Goal: Task Accomplishment & Management: Manage account settings

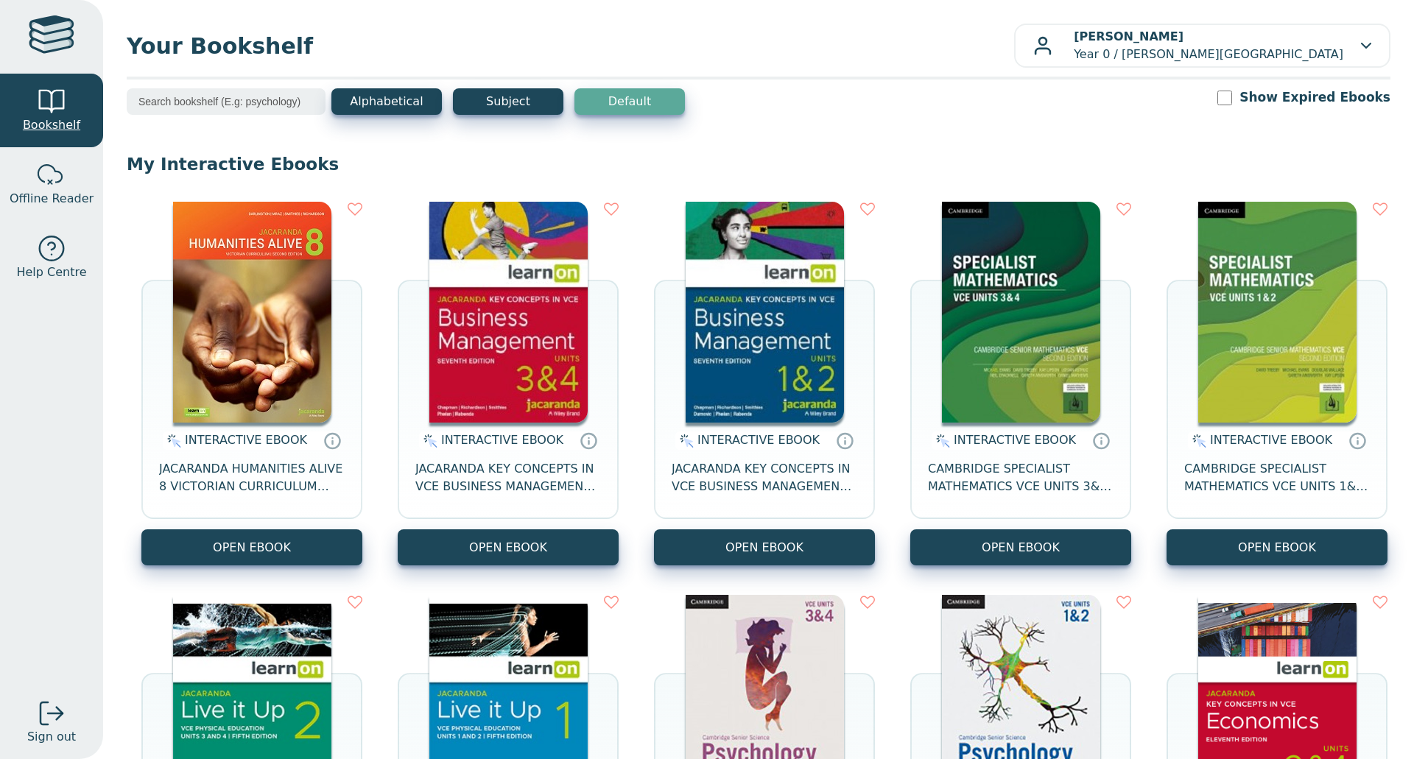
click at [63, 122] on span "Bookshelf" at bounding box center [51, 125] width 57 height 18
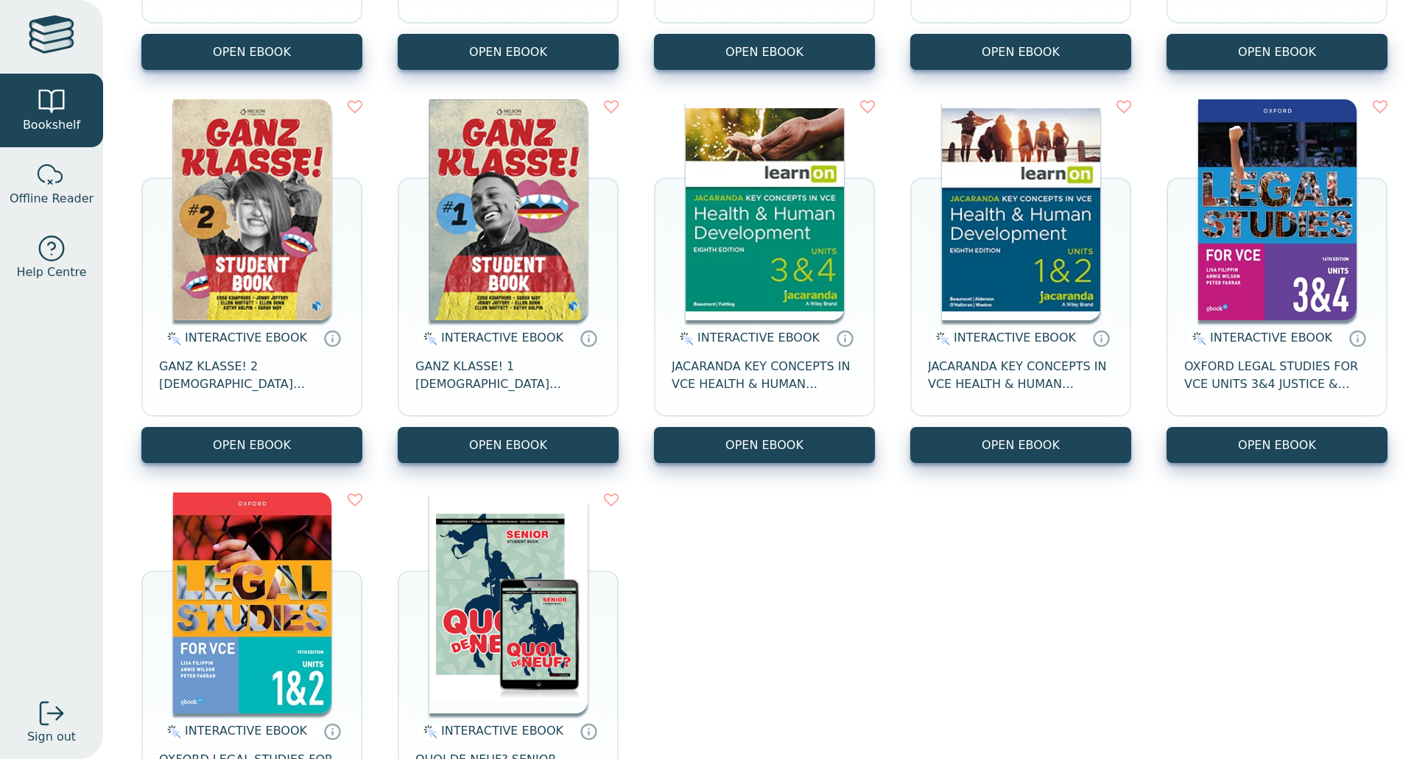
scroll to position [1914, 0]
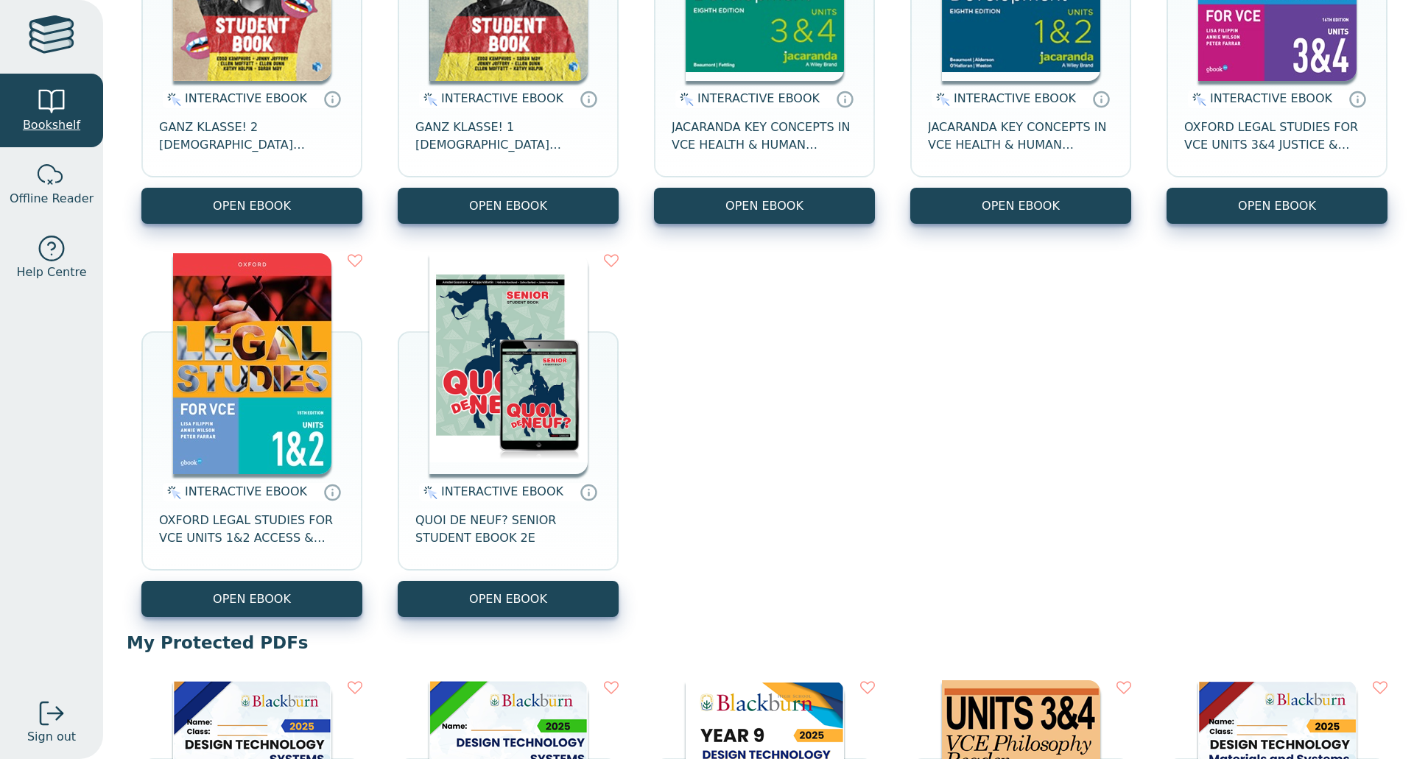
click at [71, 118] on span "Bookshelf" at bounding box center [51, 125] width 57 height 18
click at [40, 177] on div at bounding box center [51, 175] width 29 height 29
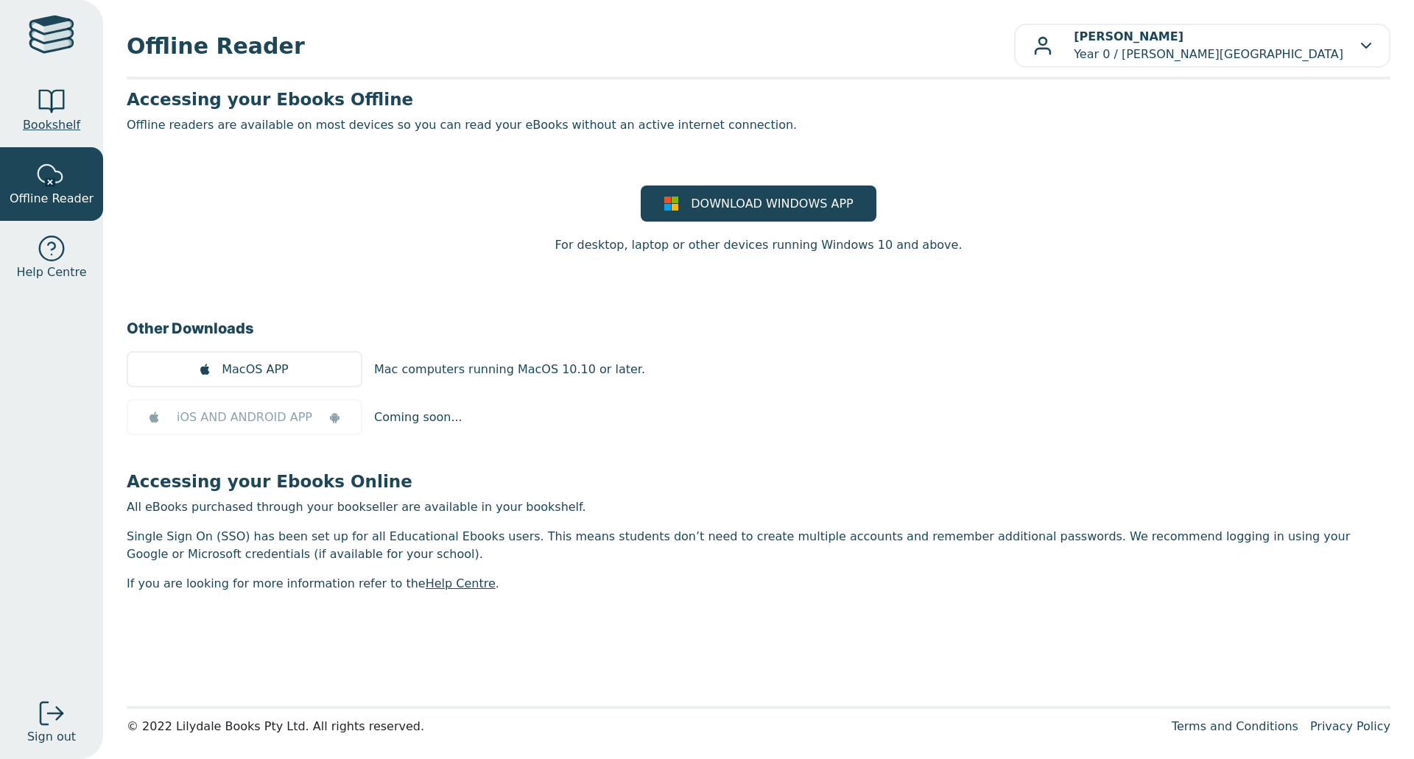
click at [55, 99] on div at bounding box center [51, 101] width 29 height 29
click at [64, 108] on div at bounding box center [51, 101] width 29 height 29
click at [1347, 47] on div "Christine Miller Year 0 / Blackburn High School" at bounding box center [1202, 45] width 338 height 35
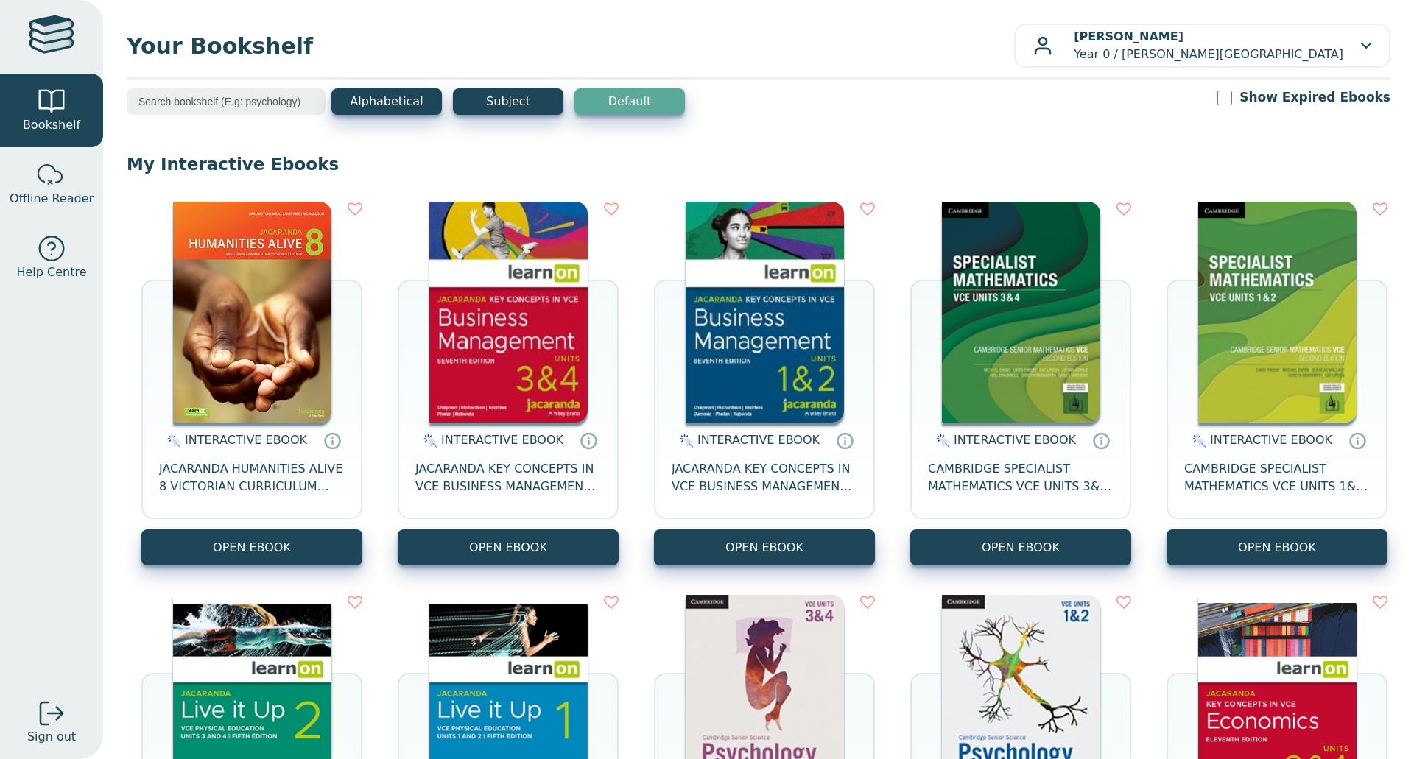
click at [479, 161] on p "My Interactive Ebooks" at bounding box center [759, 164] width 1264 height 22
click at [1232, 96] on input "Show Expired Ebooks" at bounding box center [1224, 98] width 15 height 15
click at [1232, 103] on input "Show Expired Ebooks" at bounding box center [1224, 98] width 15 height 15
checkbox input "false"
